Goal: Task Accomplishment & Management: Manage account settings

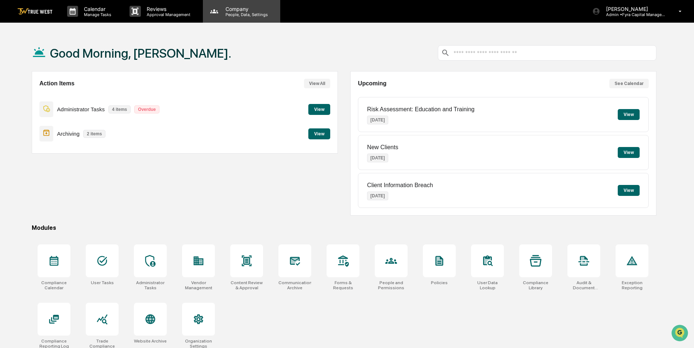
click at [231, 12] on p "People, Data, Settings" at bounding box center [246, 14] width 52 height 5
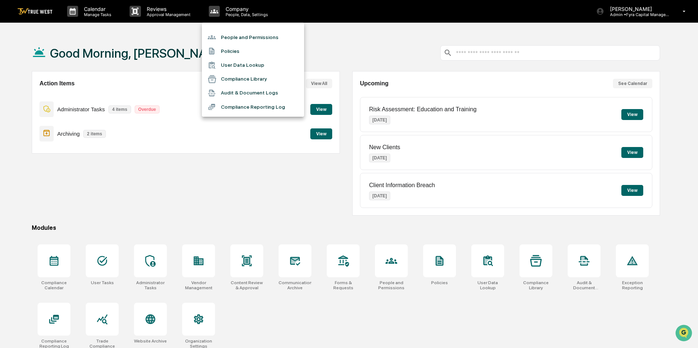
click at [236, 40] on li "People and Permissions" at bounding box center [253, 37] width 102 height 14
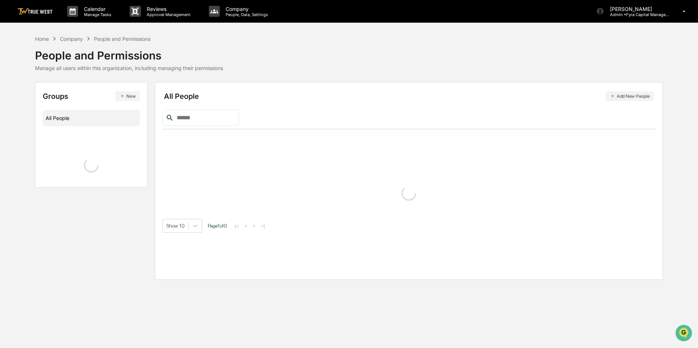
click at [221, 115] on input "text" at bounding box center [205, 117] width 62 height 9
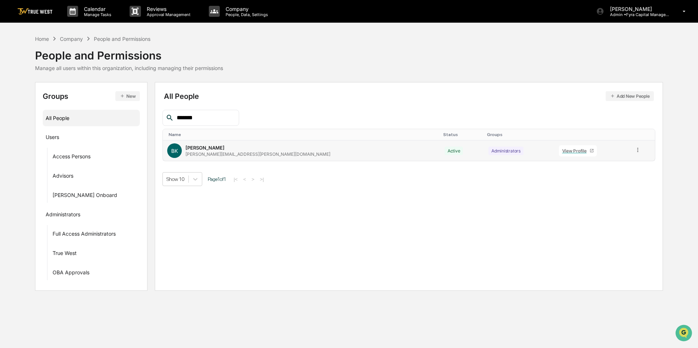
type input "*******"
click at [635, 148] on icon at bounding box center [638, 150] width 7 height 7
click at [605, 163] on div "Groups & Permissions" at bounding box center [605, 162] width 61 height 9
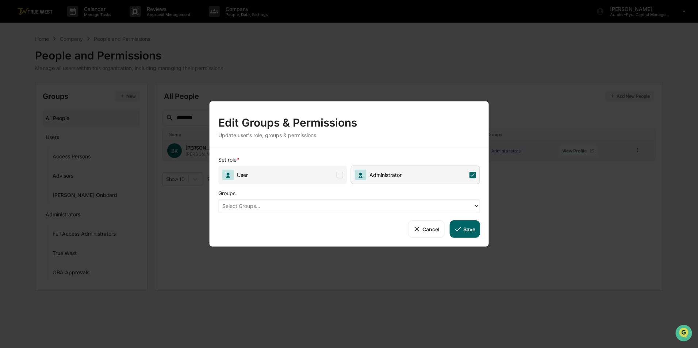
click at [311, 205] on div at bounding box center [346, 206] width 248 height 8
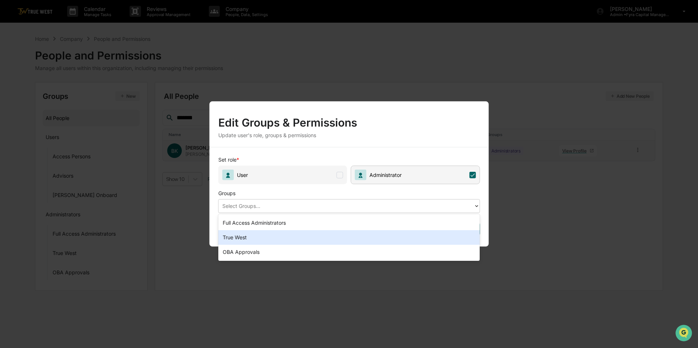
click at [299, 233] on div "True West" at bounding box center [349, 237] width 262 height 15
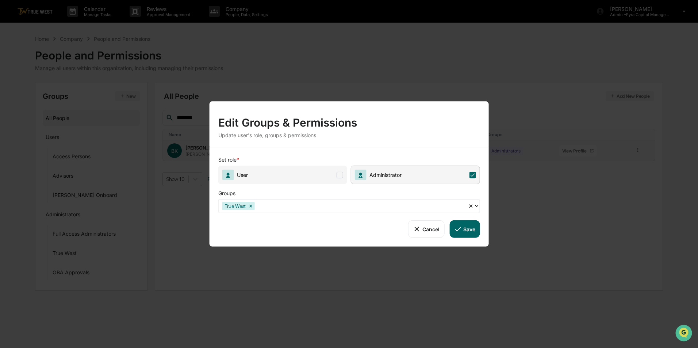
click at [463, 226] on button "Save" at bounding box center [464, 230] width 30 height 18
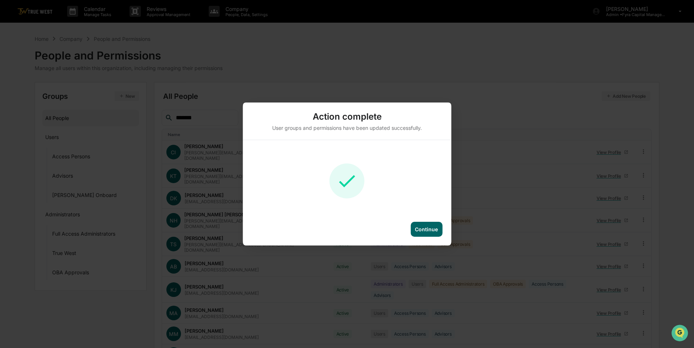
click at [430, 227] on div "Continue" at bounding box center [426, 229] width 23 height 6
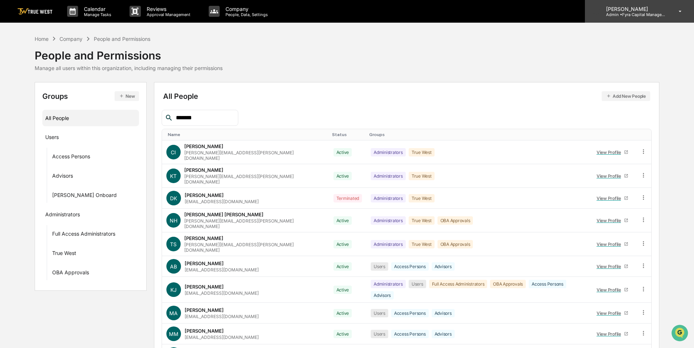
click at [646, 15] on p "Admin • Fyra Capital Management" at bounding box center [635, 14] width 68 height 5
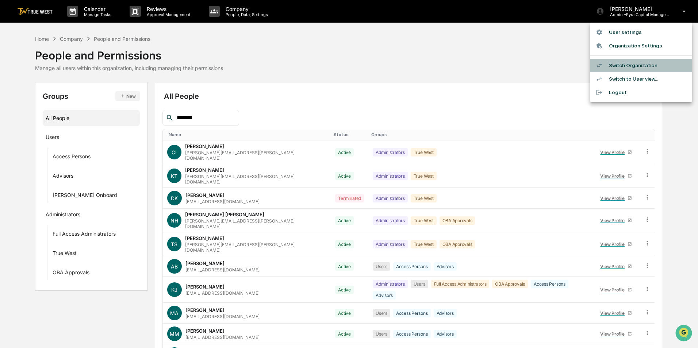
click at [625, 63] on li "Switch Organization" at bounding box center [641, 66] width 102 height 14
